Goal: Task Accomplishment & Management: Use online tool/utility

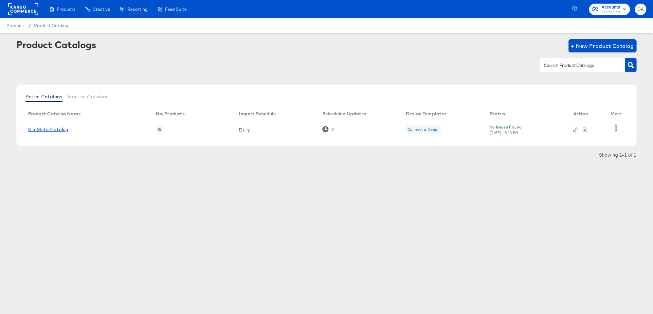
click at [62, 129] on link "Kia Meta Catalog" at bounding box center [48, 129] width 40 height 5
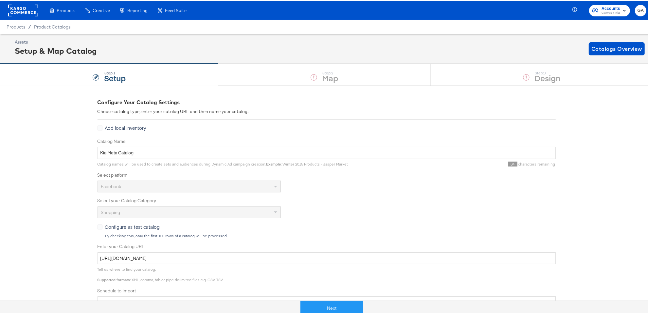
scroll to position [124, 0]
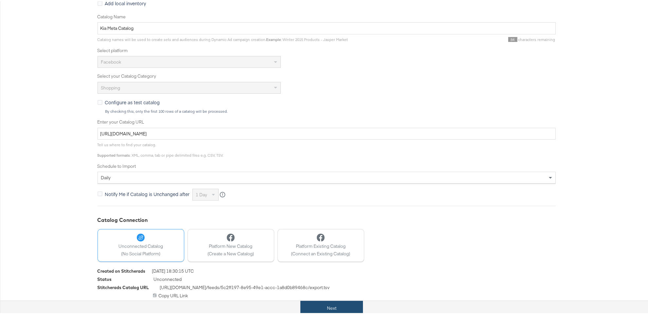
click at [329, 301] on button "Next" at bounding box center [332, 306] width 63 height 15
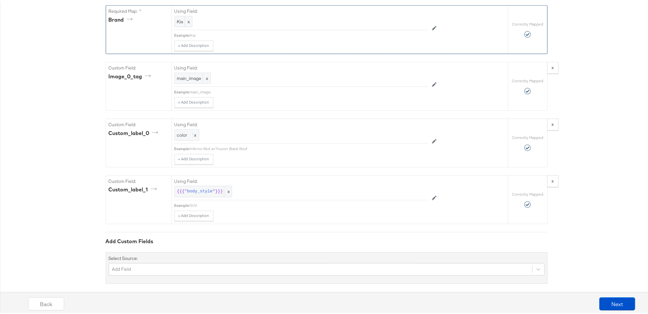
scroll to position [568, 0]
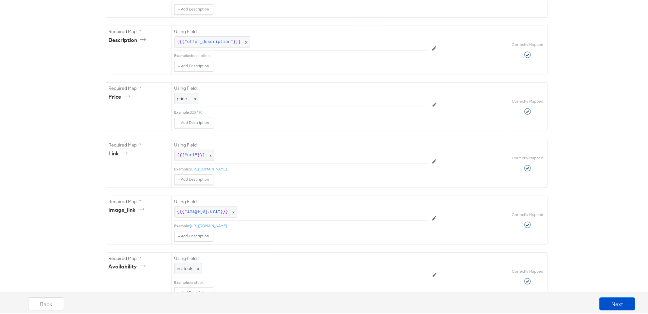
scroll to position [0, 0]
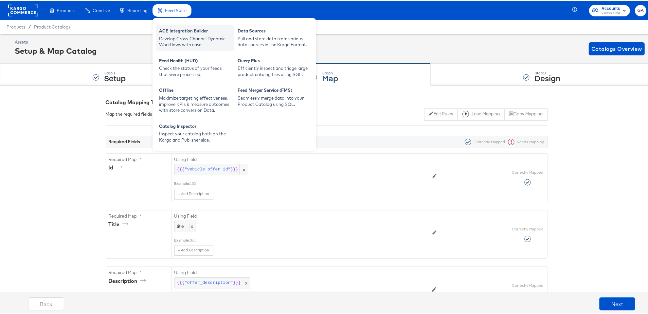
click at [176, 28] on div "ACE Integration Builder" at bounding box center [195, 31] width 72 height 8
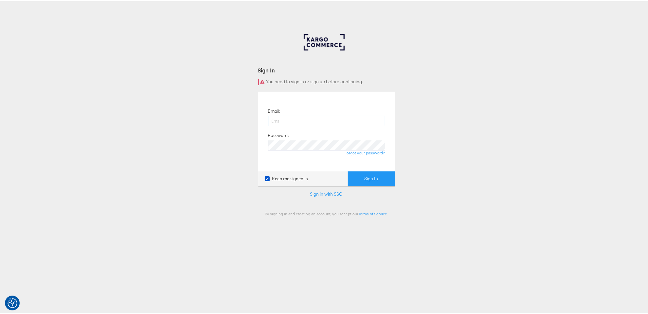
type input "george.aguila@kargo.com"
click at [366, 177] on button "Sign In" at bounding box center [371, 177] width 47 height 15
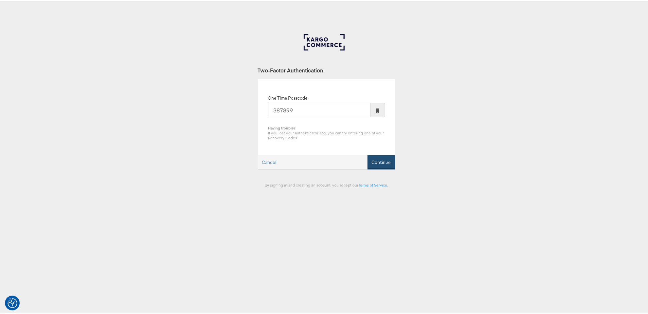
type input "387899"
click at [378, 160] on button "Continue" at bounding box center [382, 161] width 28 height 15
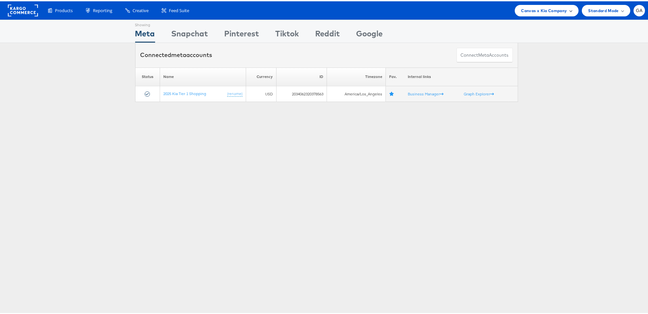
click at [529, 8] on span "Canvas x Kia Company" at bounding box center [545, 9] width 46 height 7
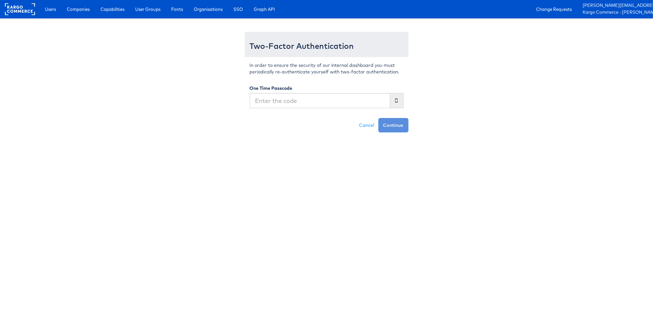
click at [338, 101] on input "text" at bounding box center [320, 100] width 140 height 15
type input "128443"
click at [384, 124] on button "Continue" at bounding box center [394, 125] width 30 height 14
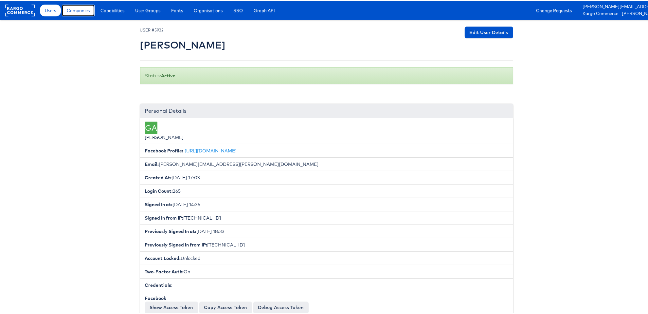
click at [82, 12] on span "Companies" at bounding box center [78, 9] width 23 height 7
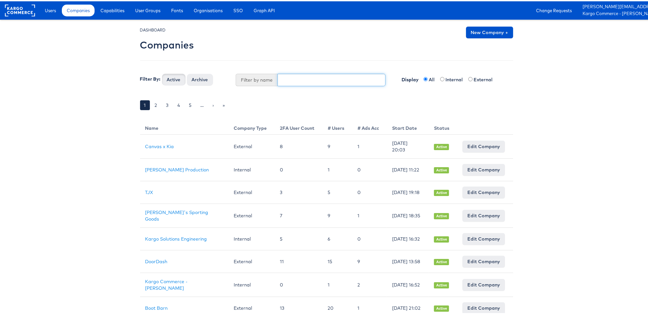
click at [304, 75] on input "text" at bounding box center [332, 78] width 108 height 12
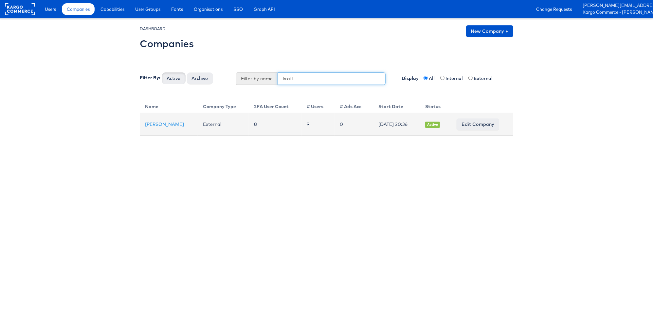
type input "kraft"
click at [473, 123] on link "Edit Company" at bounding box center [478, 124] width 43 height 12
click at [157, 122] on link "[PERSON_NAME]" at bounding box center [164, 124] width 39 height 6
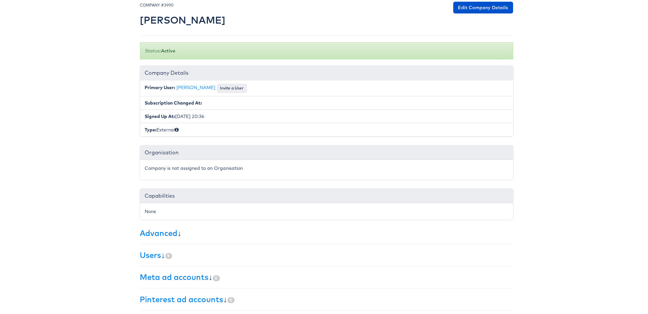
scroll to position [65, 0]
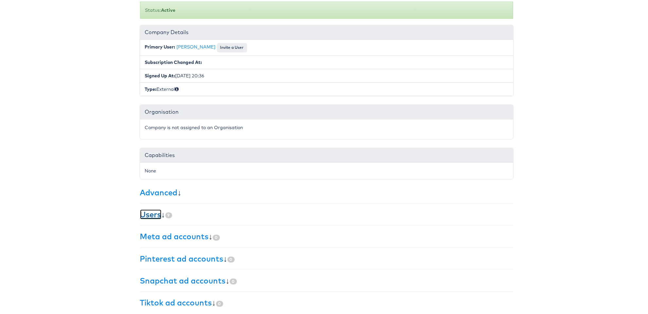
click at [157, 208] on link "Users" at bounding box center [150, 213] width 21 height 10
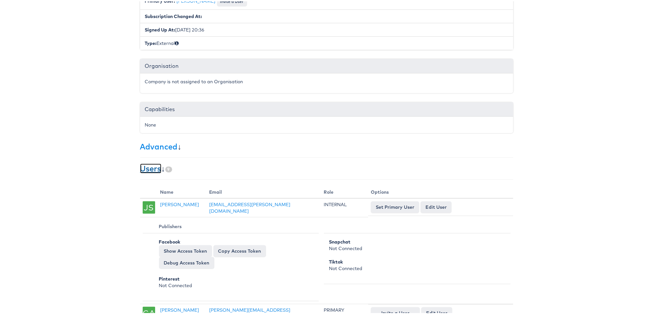
scroll to position [0, 0]
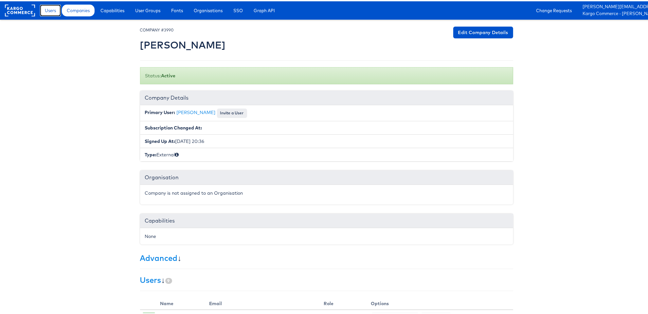
click at [51, 6] on link "Users" at bounding box center [50, 9] width 21 height 12
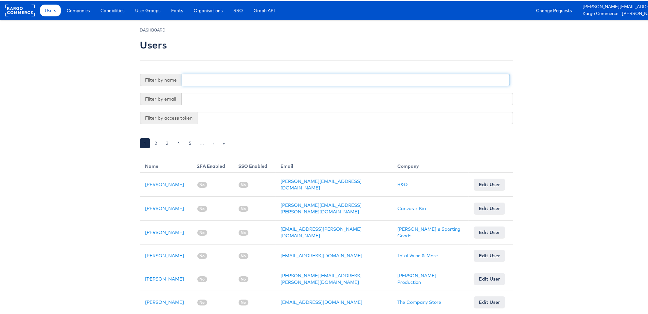
click at [195, 79] on input "text" at bounding box center [346, 78] width 328 height 12
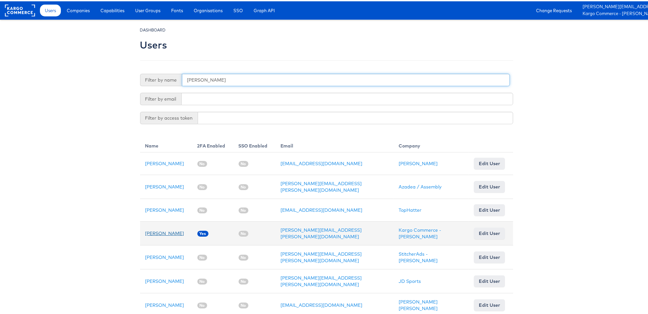
type input "[PERSON_NAME]"
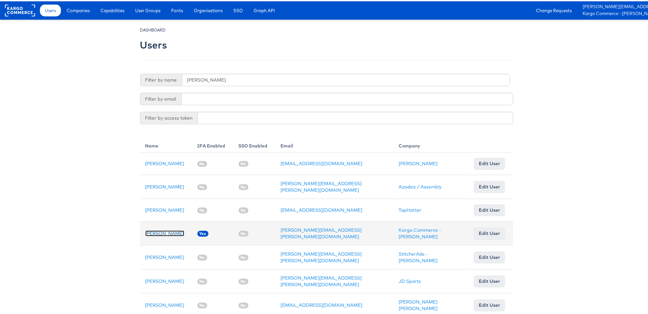
click at [164, 229] on link "Joshua Wilcox" at bounding box center [164, 232] width 39 height 6
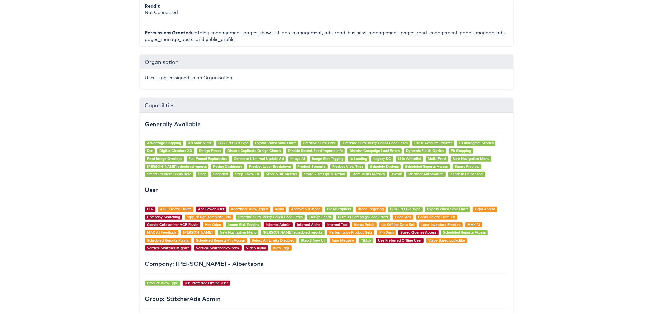
scroll to position [688, 0]
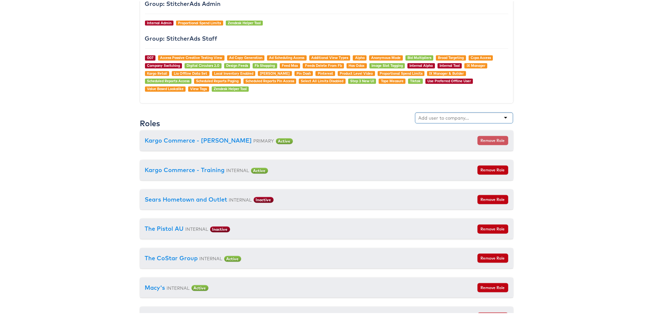
click at [434, 111] on div at bounding box center [464, 116] width 98 height 11
type input "kraft"
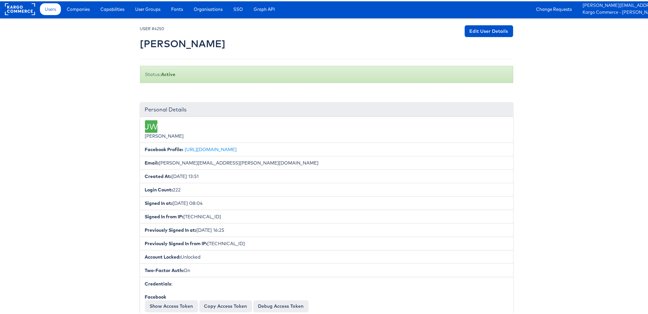
scroll to position [0, 0]
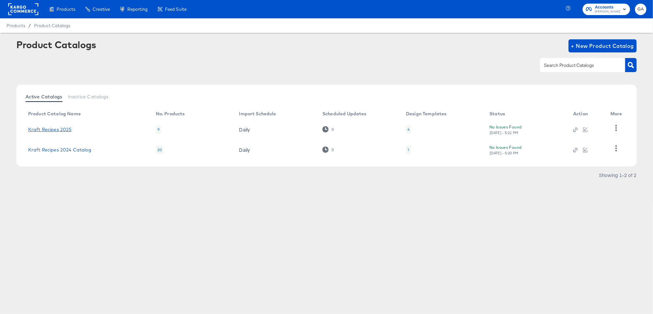
click at [63, 127] on link "Kraft Recipes 2025" at bounding box center [50, 129] width 44 height 5
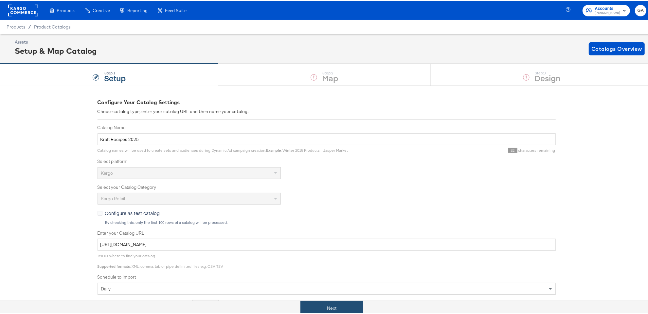
click at [323, 310] on button "Next" at bounding box center [332, 306] width 63 height 15
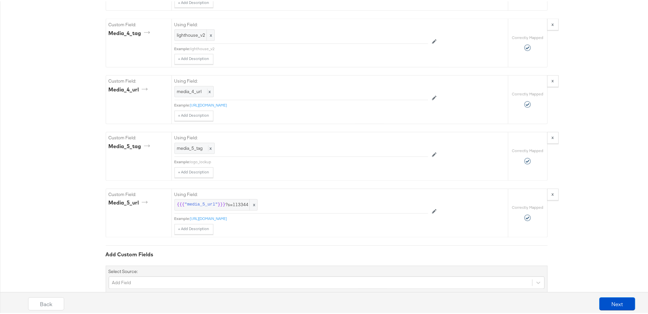
scroll to position [1177, 0]
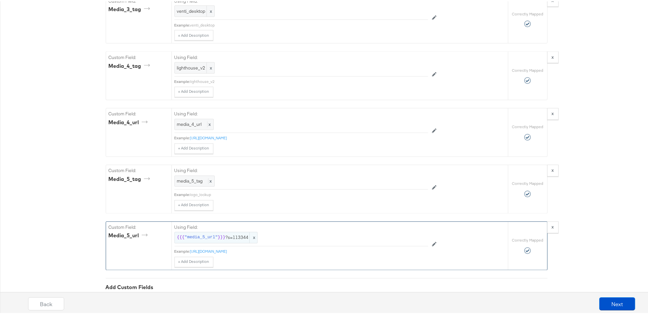
click at [231, 233] on span "{{{ "media_5_url" }}} ?s=113344" at bounding box center [216, 236] width 78 height 6
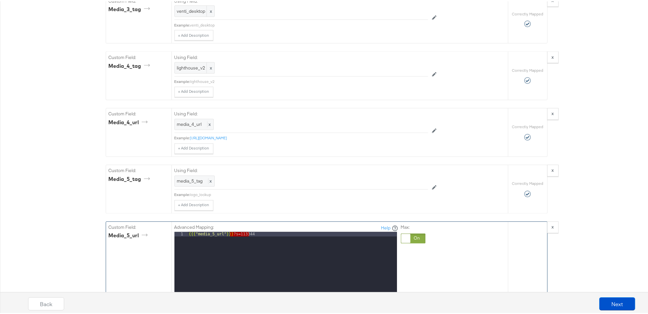
drag, startPoint x: 250, startPoint y: 214, endPoint x: 228, endPoint y: 214, distance: 22.3
click at [228, 231] on div "{{{ "media_5_url" }}} ?s=113344" at bounding box center [293, 317] width 210 height 173
click at [195, 120] on span "media_4_url" at bounding box center [189, 123] width 25 height 6
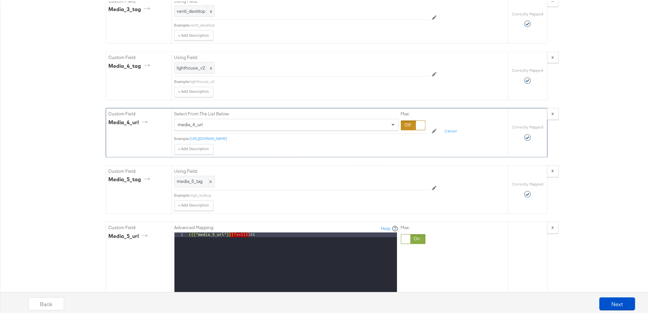
click at [256, 118] on div "media_4_url" at bounding box center [286, 123] width 223 height 11
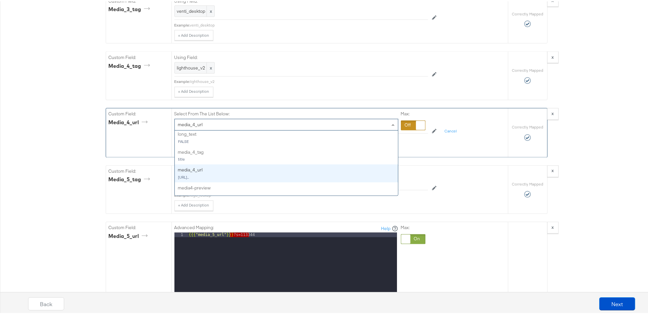
click at [289, 107] on div "Select From The List Below: media_4_url status active promotion_start 10/1/25 p…" at bounding box center [302, 119] width 254 height 25
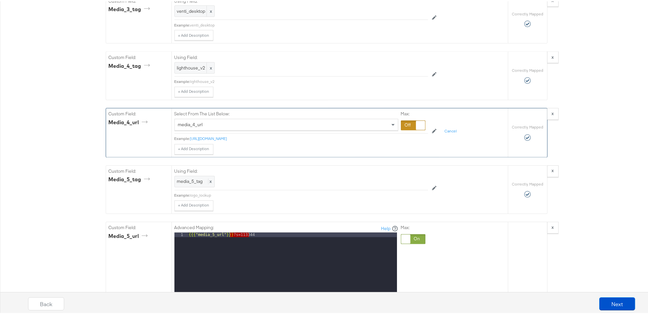
click at [407, 119] on div at bounding box center [413, 124] width 25 height 10
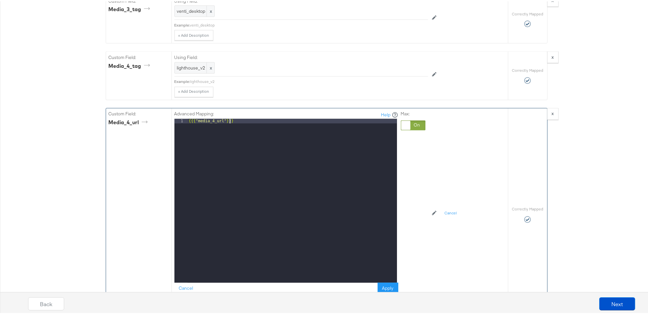
click at [250, 118] on div "{{{ "media_4_url" }}}" at bounding box center [293, 204] width 210 height 173
click at [386, 281] on button "Apply" at bounding box center [388, 287] width 21 height 12
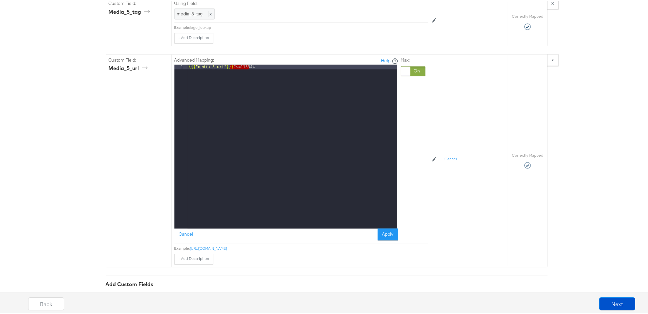
scroll to position [1374, 0]
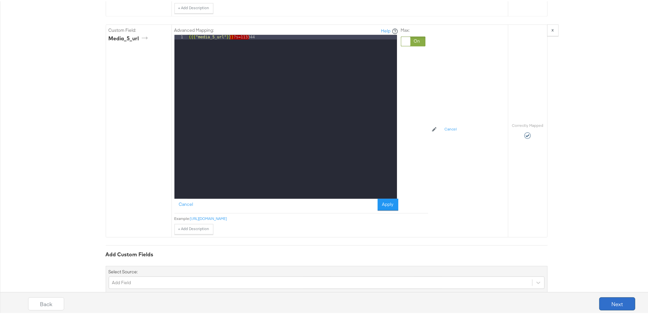
click at [619, 302] on button "Next" at bounding box center [618, 302] width 36 height 13
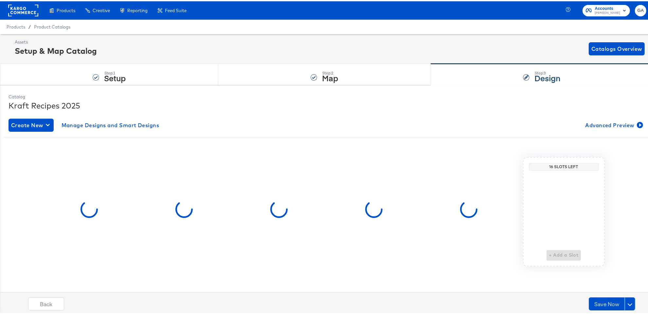
scroll to position [0, 0]
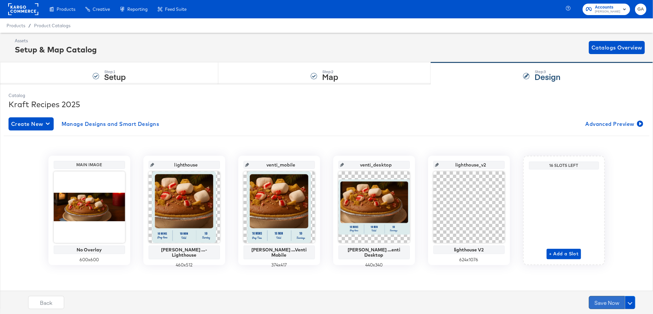
click at [604, 300] on button "Save Now" at bounding box center [607, 302] width 36 height 13
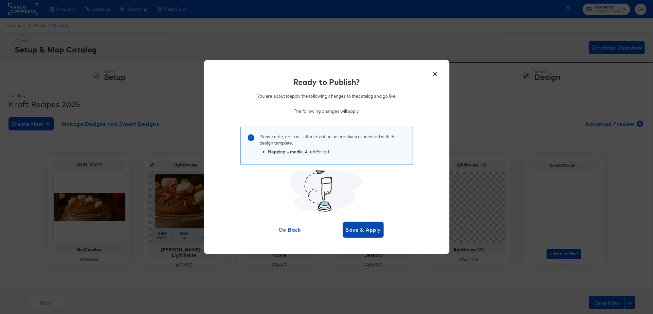
click at [379, 229] on span "Save & Apply" at bounding box center [364, 229] width 36 height 9
click at [456, 90] on div "Ready to Publish? You are about to apply the following changes to the catalog a…" at bounding box center [326, 157] width 653 height 314
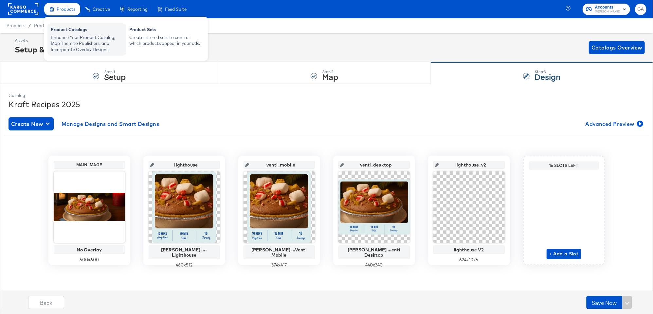
click at [56, 31] on div "Product Catalogs" at bounding box center [87, 31] width 72 height 8
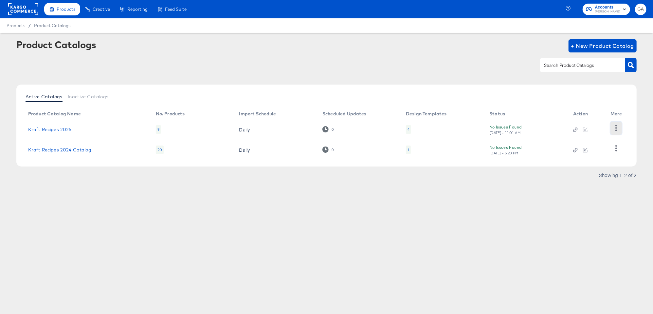
click at [615, 127] on icon "button" at bounding box center [616, 128] width 6 height 6
click at [567, 128] on div "HUD Checks (Internal)" at bounding box center [589, 127] width 65 height 10
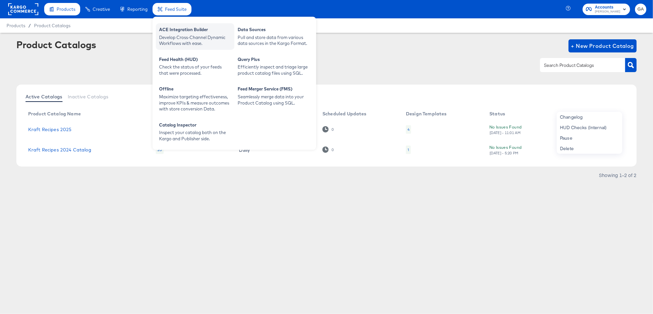
click at [184, 30] on div "ACE Integration Builder" at bounding box center [195, 31] width 72 height 8
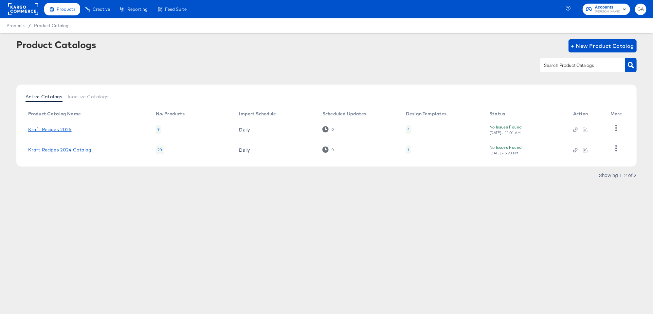
click at [59, 127] on link "Kraft Recipes 2025" at bounding box center [50, 129] width 44 height 5
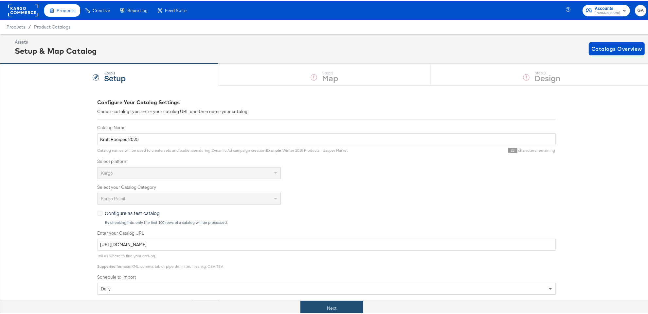
click at [333, 303] on button "Next" at bounding box center [332, 306] width 63 height 15
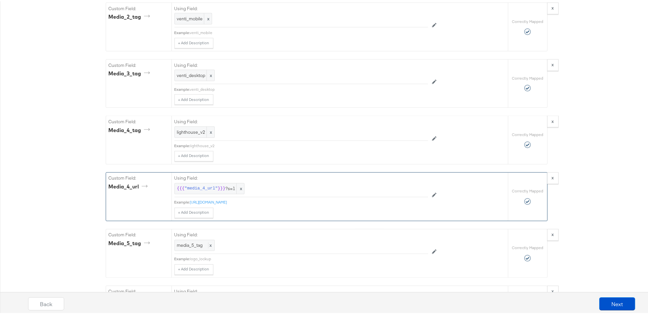
scroll to position [1111, 0]
click at [222, 186] on span "{{{ "media_4_url" }}} ?s=1" at bounding box center [209, 189] width 65 height 6
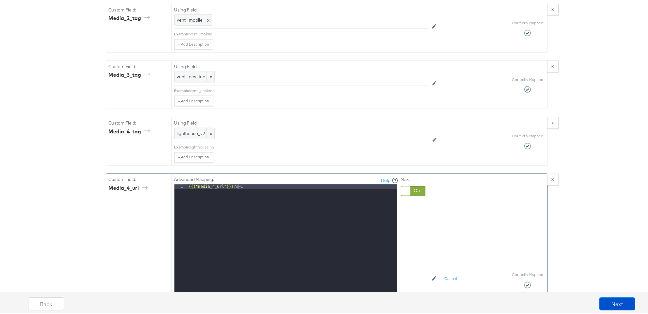
click at [245, 183] on div "{{{ "media_4_url" }}} ?s=1" at bounding box center [293, 269] width 210 height 173
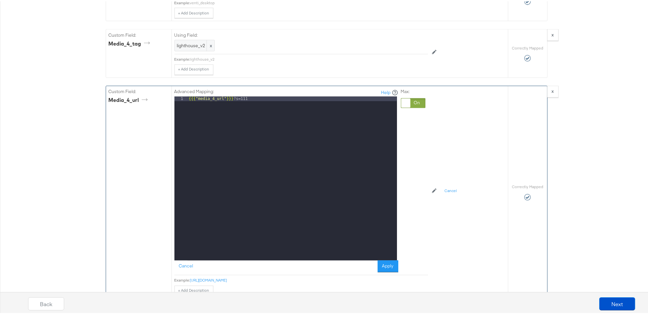
scroll to position [1210, 0]
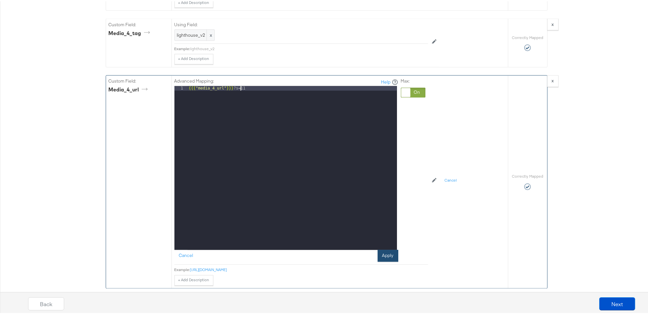
click at [386, 249] on button "Apply" at bounding box center [388, 255] width 21 height 12
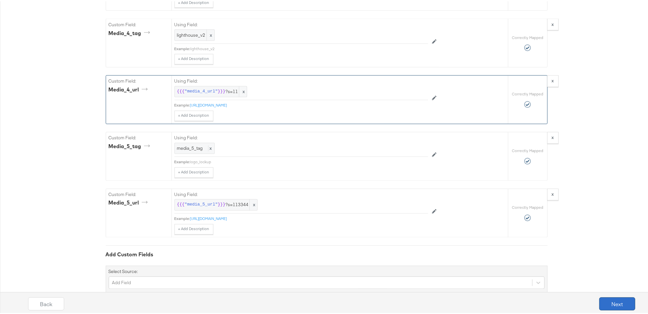
click at [619, 305] on button "Next" at bounding box center [618, 302] width 36 height 13
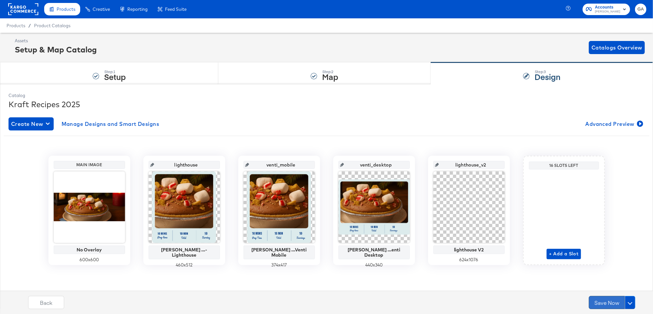
click at [614, 299] on button "Save Now" at bounding box center [607, 302] width 36 height 13
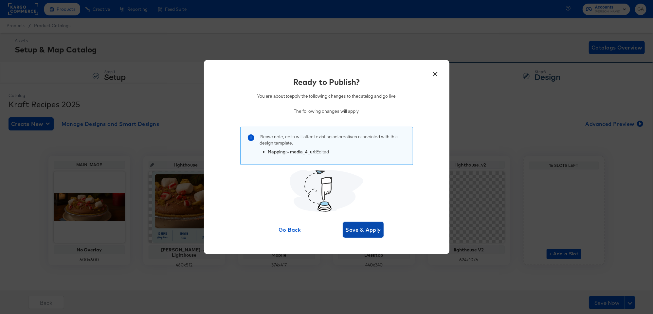
click at [371, 232] on span "Save & Apply" at bounding box center [364, 229] width 36 height 9
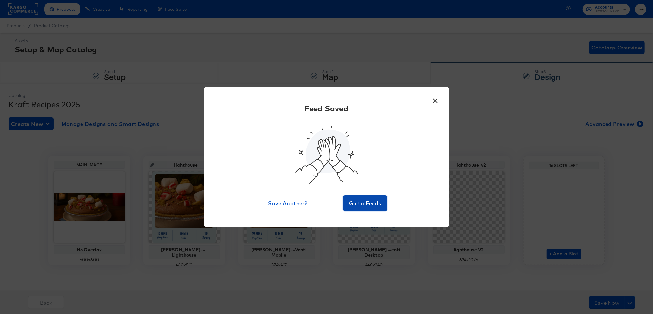
click at [362, 199] on span "Go to Feeds" at bounding box center [365, 202] width 39 height 9
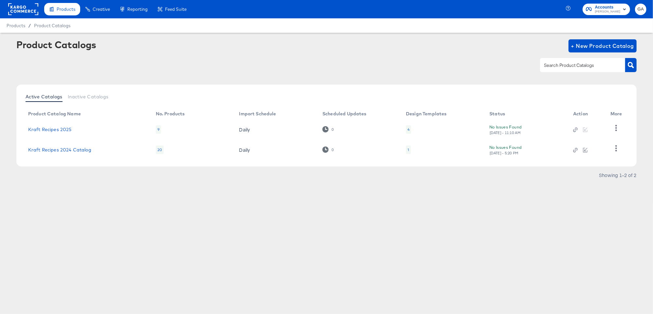
click at [239, 50] on div "Product Catalogs + New Product Catalog" at bounding box center [326, 45] width 621 height 13
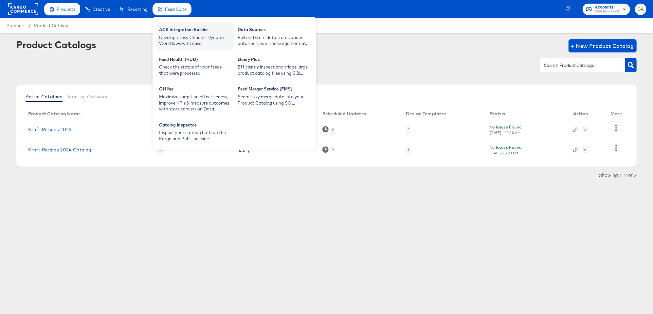
click at [186, 29] on div "ACE Integration Builder" at bounding box center [195, 31] width 72 height 8
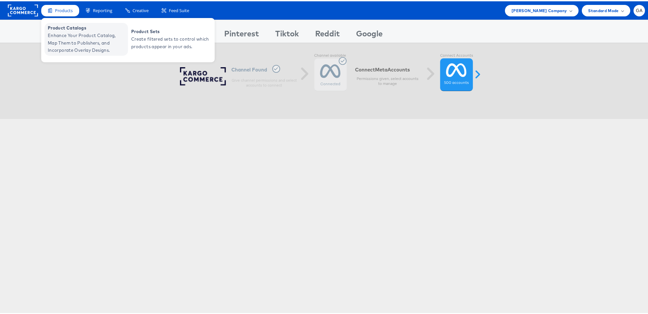
click at [75, 29] on span "Product Catalogs" at bounding box center [87, 27] width 79 height 8
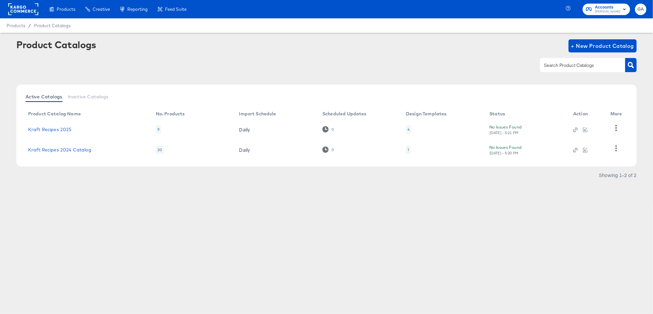
click at [407, 127] on div "4" at bounding box center [408, 129] width 5 height 9
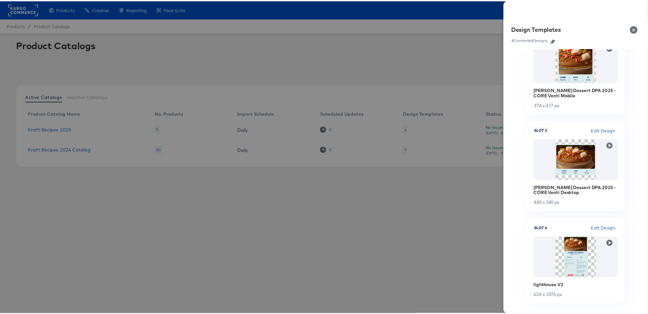
scroll to position [240, 0]
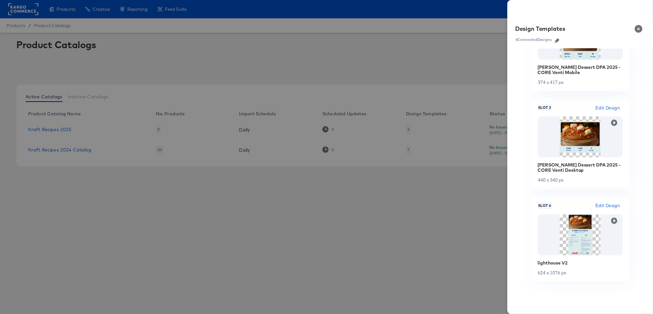
click at [605, 203] on span "Edit Design" at bounding box center [608, 206] width 25 height 8
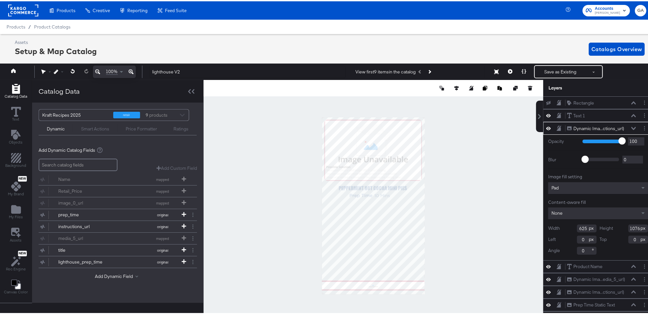
type input "115"
type input "54"
click at [467, 204] on div at bounding box center [374, 204] width 340 height 251
type input "740"
type input "147"
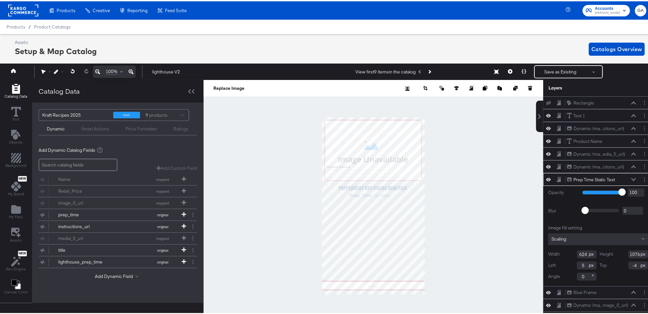
type input "11"
type input "-18"
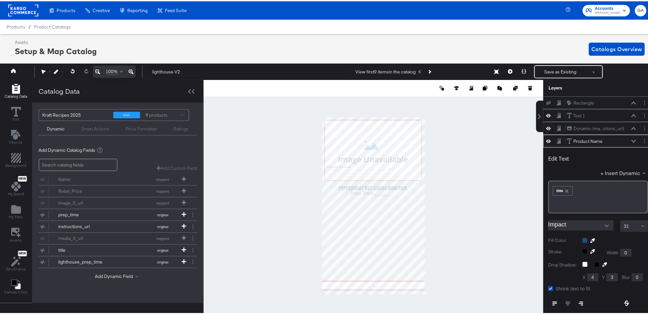
scroll to position [3, 0]
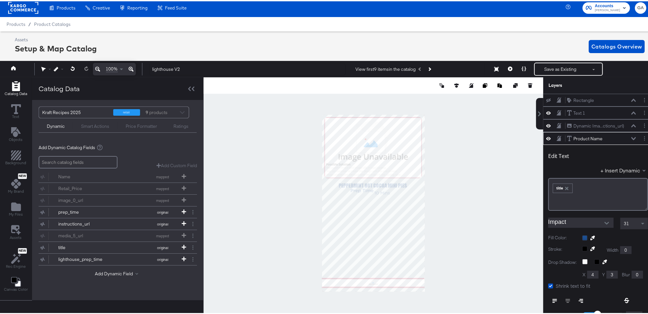
type input "14"
type input "400"
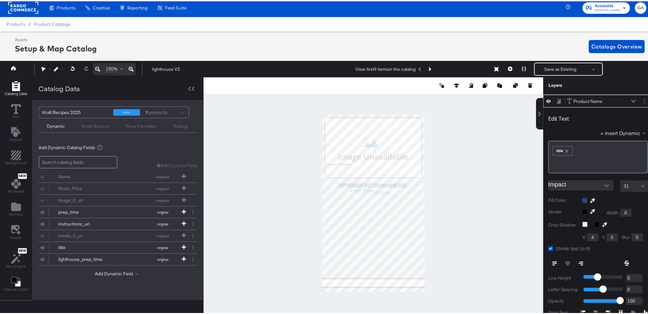
type input "0"
type input "271"
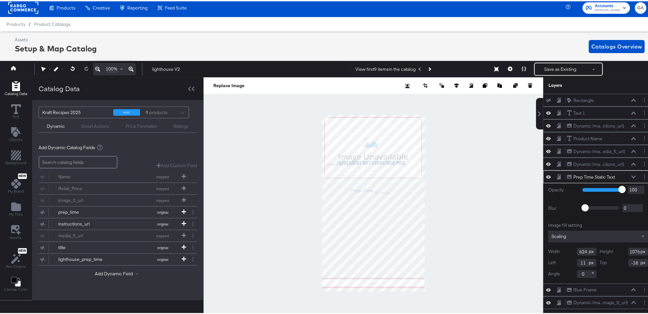
scroll to position [0, 0]
click at [370, 111] on div at bounding box center [374, 201] width 340 height 251
type input "35"
type input "-136"
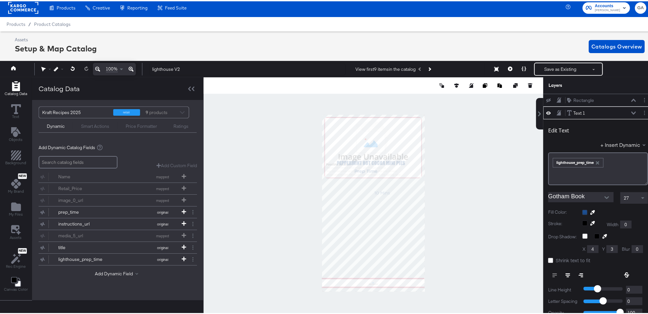
scroll to position [12, 0]
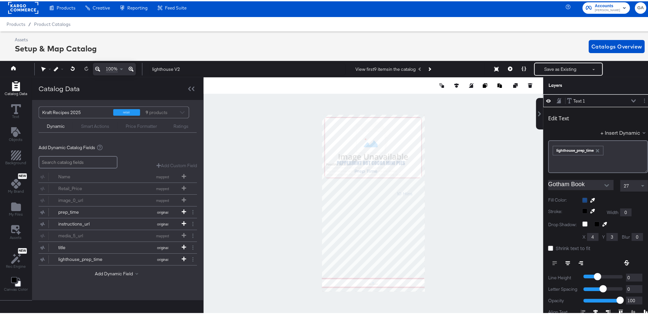
type input "456"
type input "465"
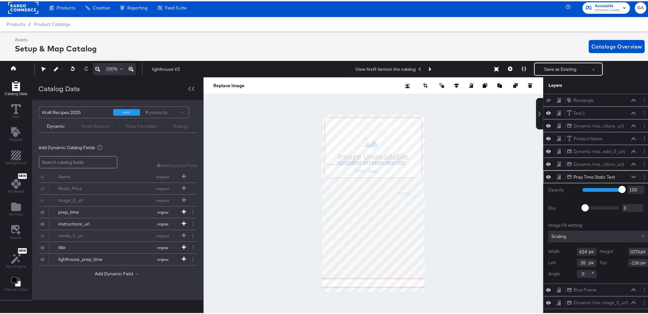
scroll to position [0, 0]
type input "27"
type input "88"
type input "-12"
type input "319"
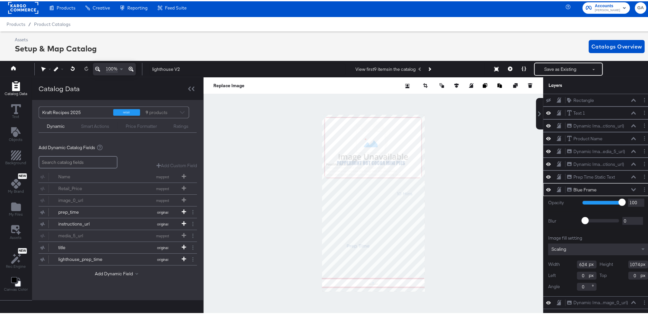
type input "241"
type input "161"
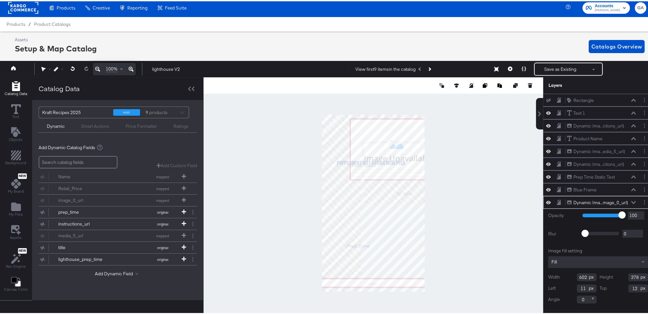
type input "160"
type input "22"
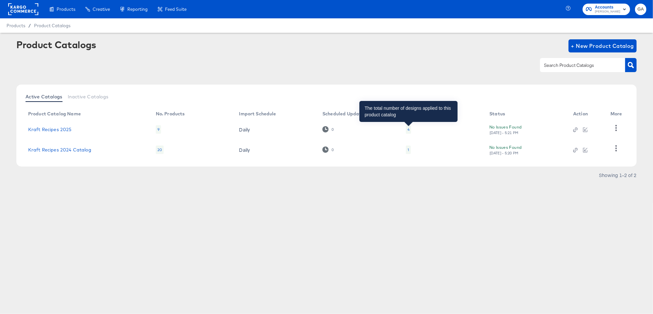
click at [409, 130] on div "4" at bounding box center [409, 129] width 2 height 5
